Goal: Information Seeking & Learning: Find specific page/section

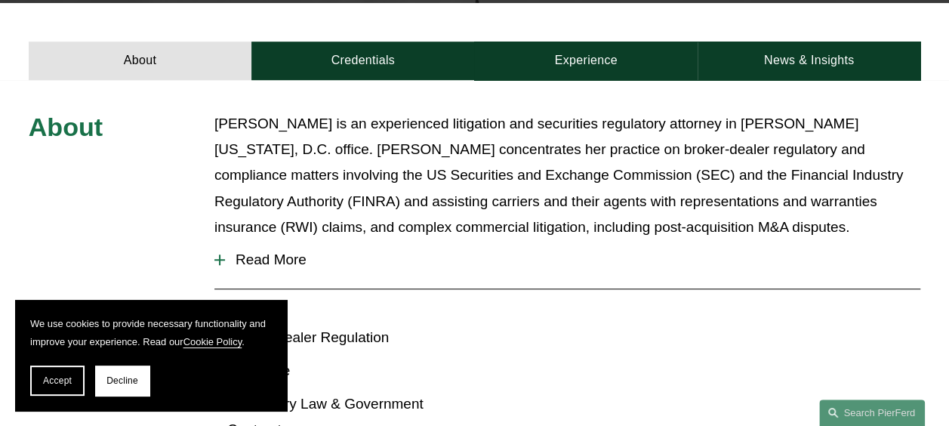
scroll to position [479, 0]
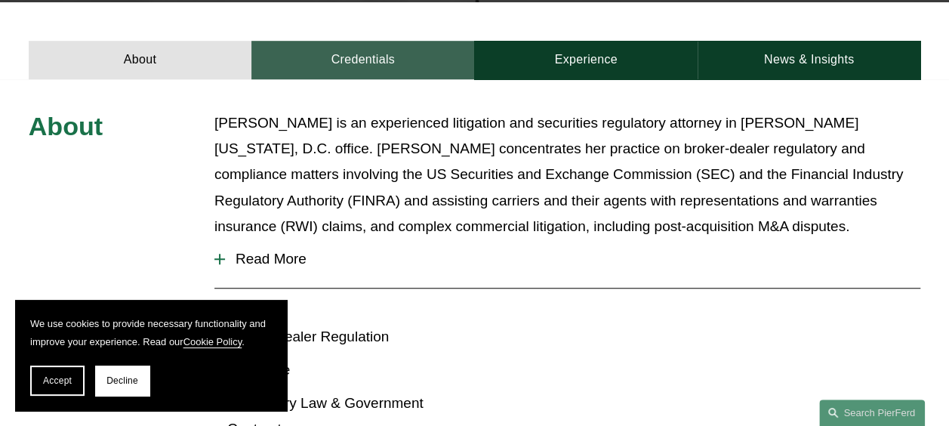
click at [384, 45] on link "Credentials" at bounding box center [362, 60] width 223 height 39
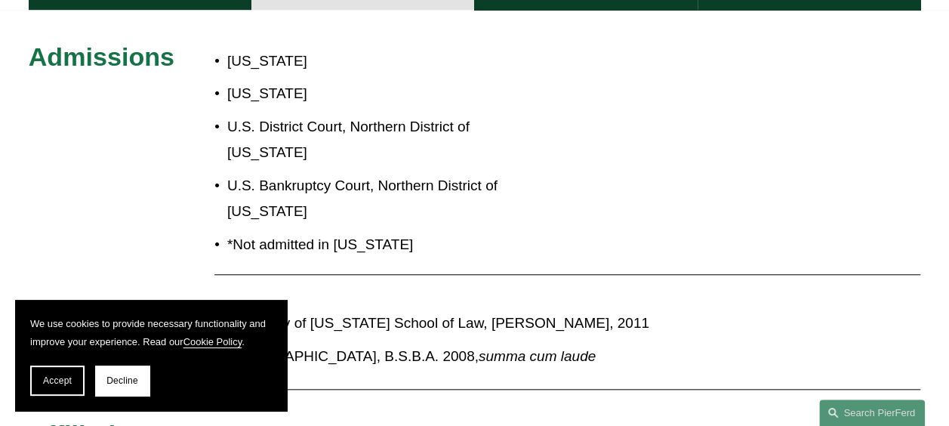
scroll to position [434, 0]
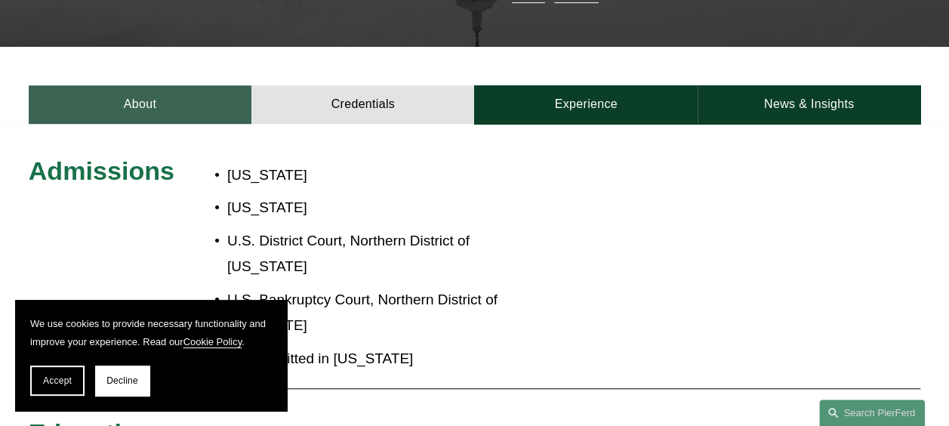
click at [187, 85] on link "About" at bounding box center [140, 104] width 223 height 39
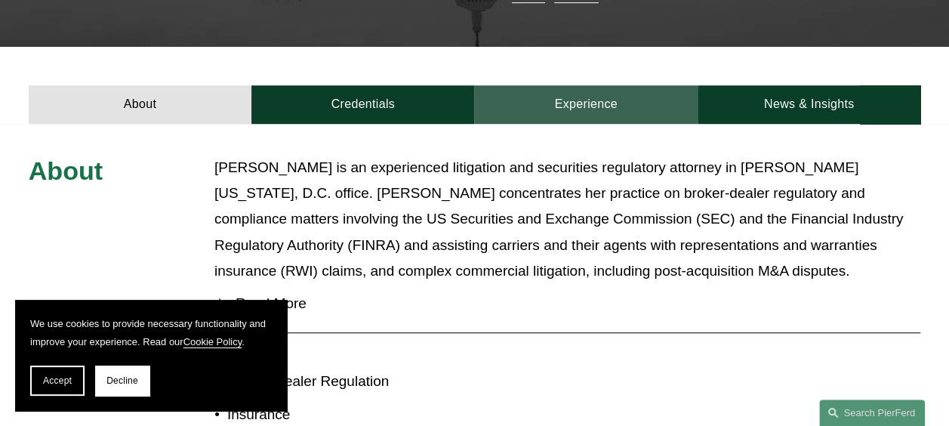
click at [542, 85] on link "Experience" at bounding box center [585, 104] width 223 height 39
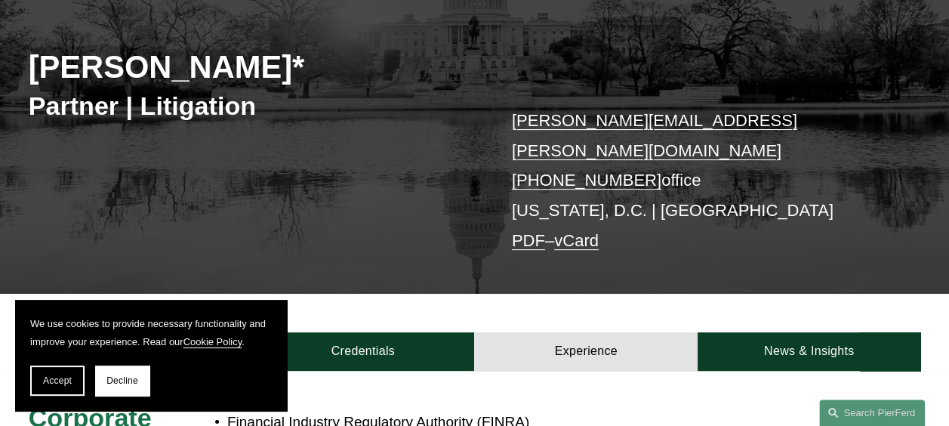
scroll to position [0, 0]
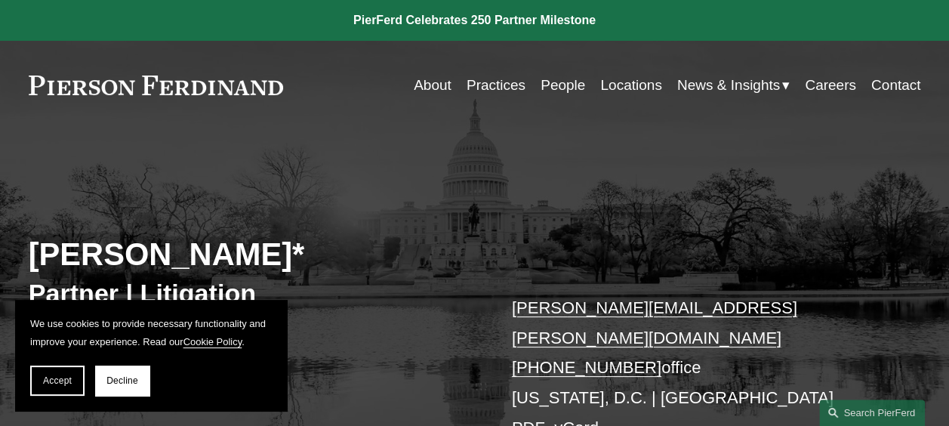
click at [563, 96] on link "People" at bounding box center [563, 85] width 45 height 29
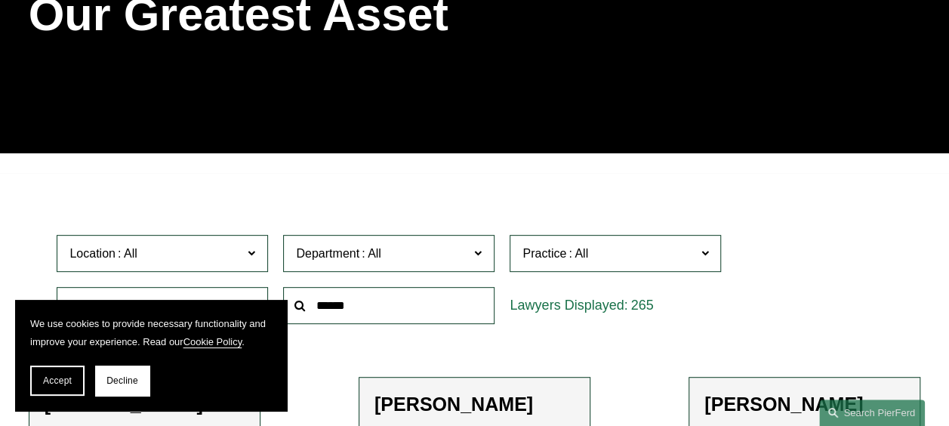
scroll to position [322, 0]
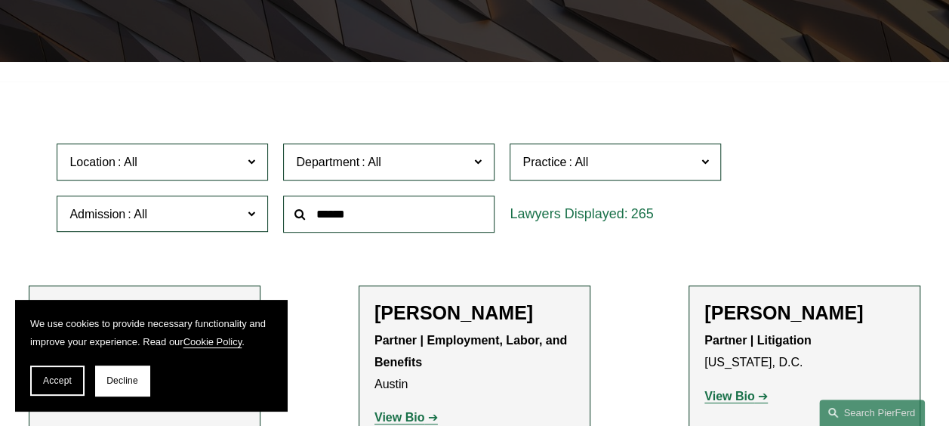
click at [537, 168] on span "Practice" at bounding box center [544, 162] width 44 height 13
click at [0, 0] on link "Insurance" at bounding box center [0, 0] width 0 height 0
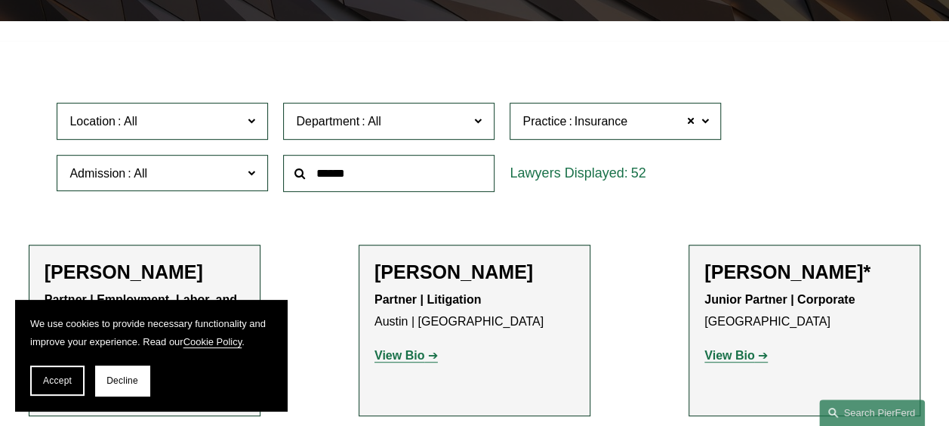
scroll to position [489, 0]
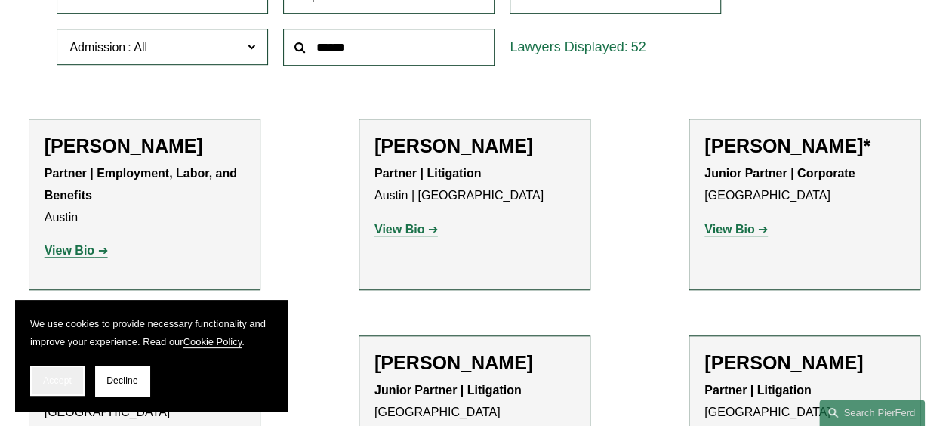
click at [56, 373] on button "Accept" at bounding box center [57, 380] width 54 height 30
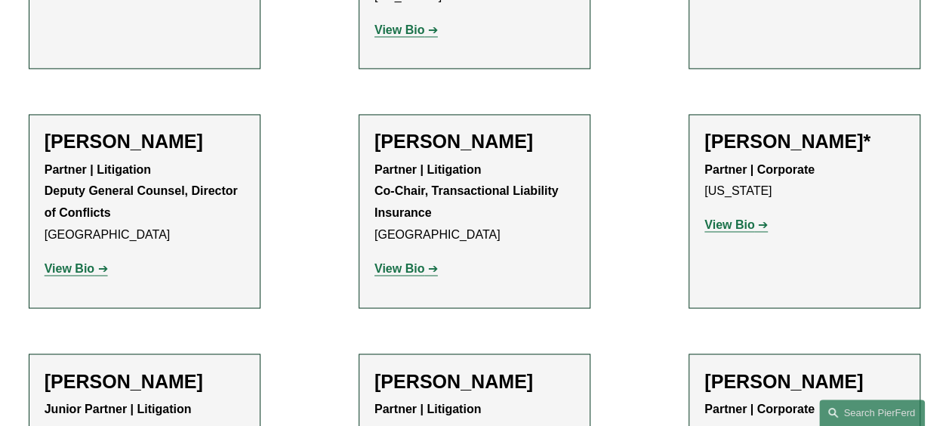
scroll to position [4018, 0]
